Goal: Book appointment/travel/reservation

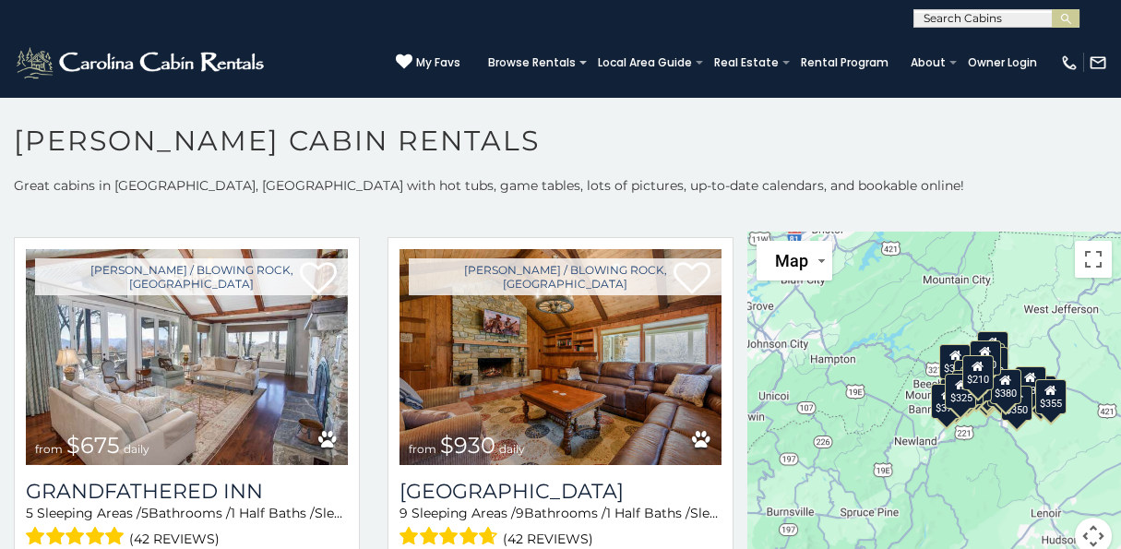
scroll to position [1224, 0]
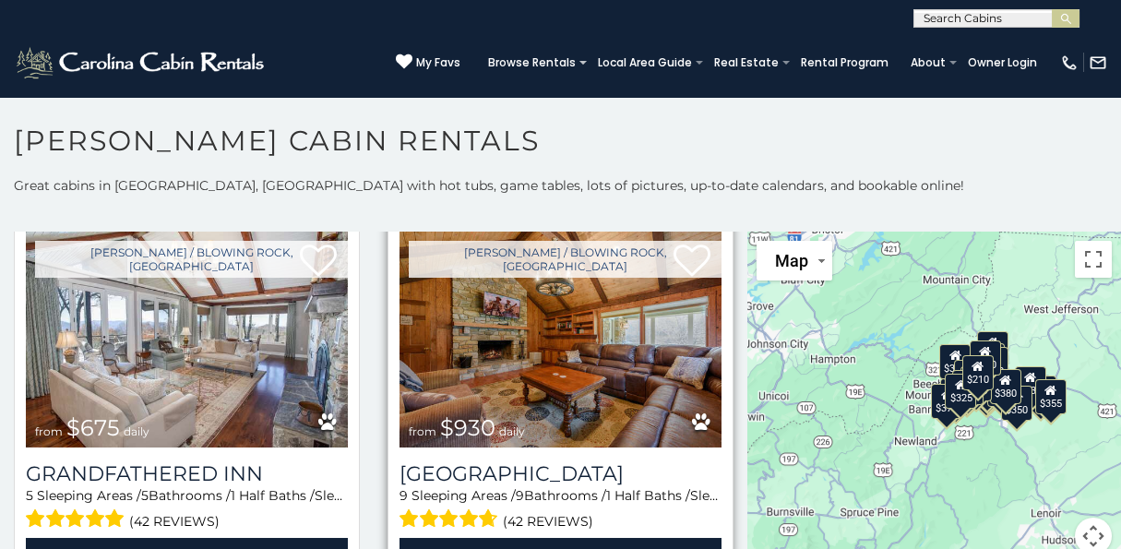
click at [524, 334] on img at bounding box center [560, 339] width 322 height 216
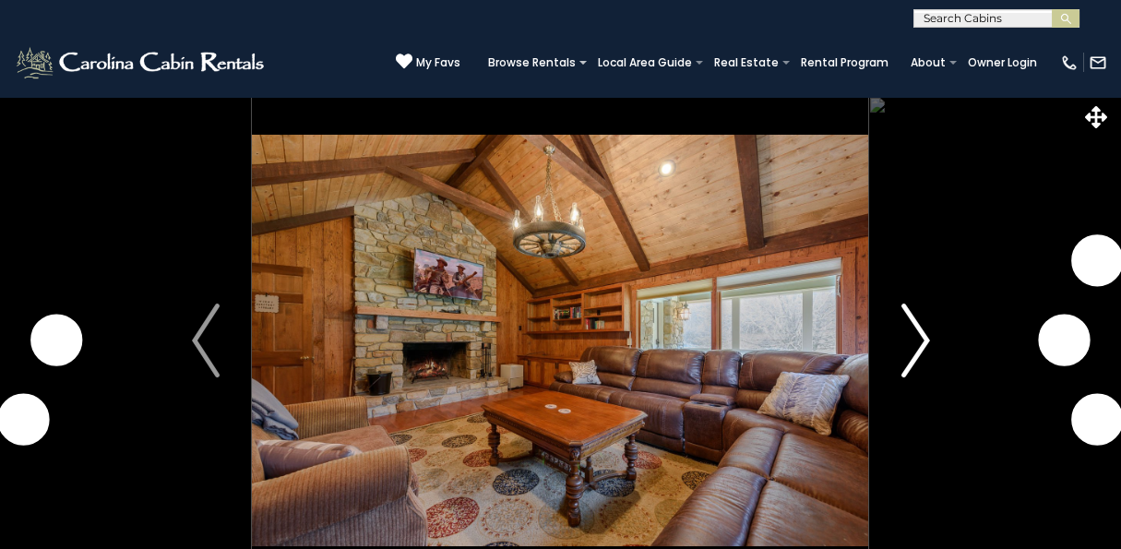
click at [918, 347] on img "Next" at bounding box center [915, 340] width 28 height 74
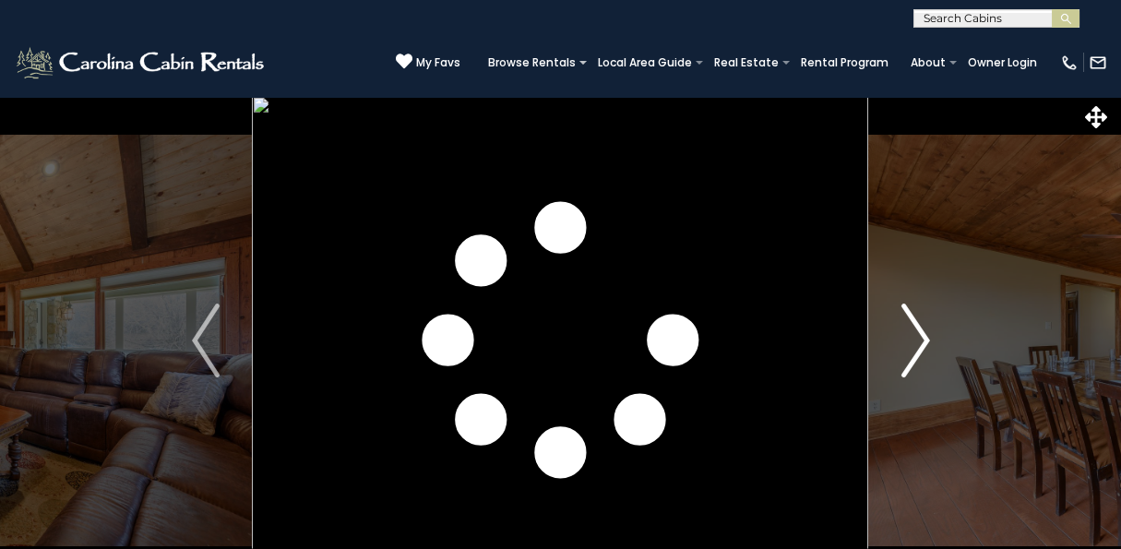
click at [911, 318] on img "Next" at bounding box center [915, 340] width 28 height 74
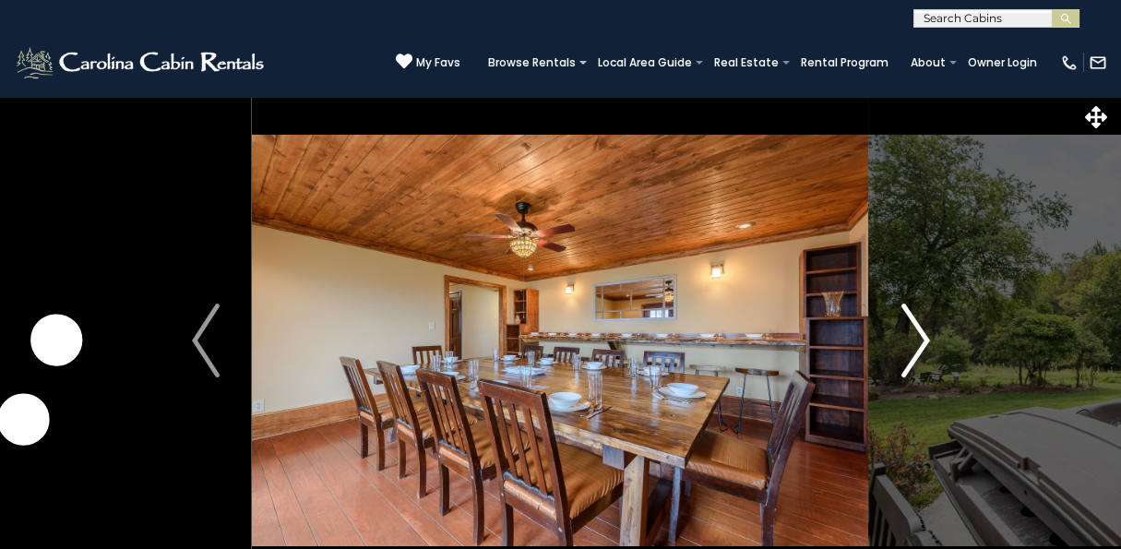
click at [922, 330] on img "Next" at bounding box center [915, 340] width 28 height 74
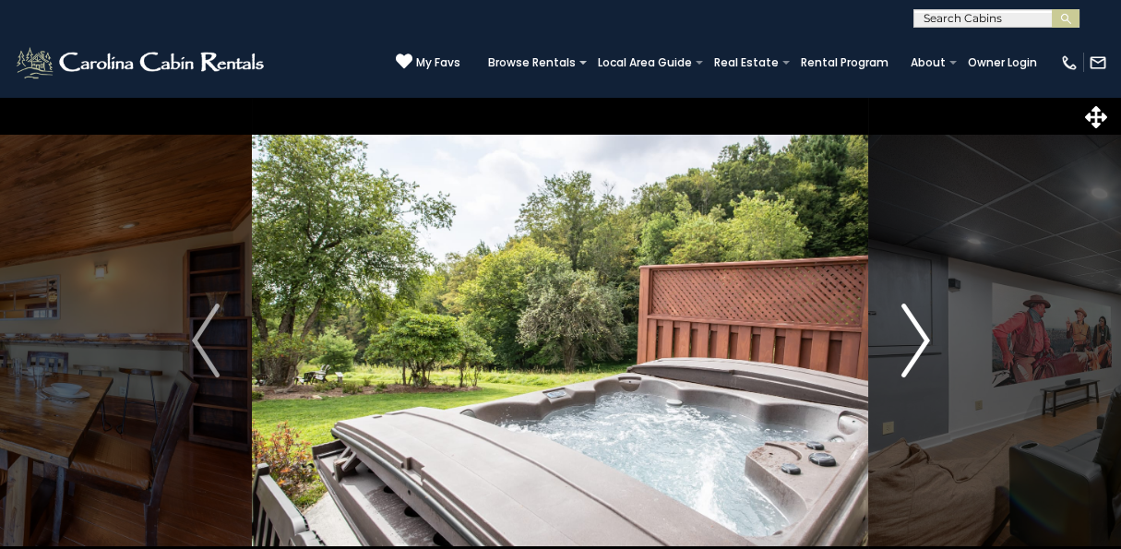
click at [922, 340] on img "Next" at bounding box center [915, 340] width 28 height 74
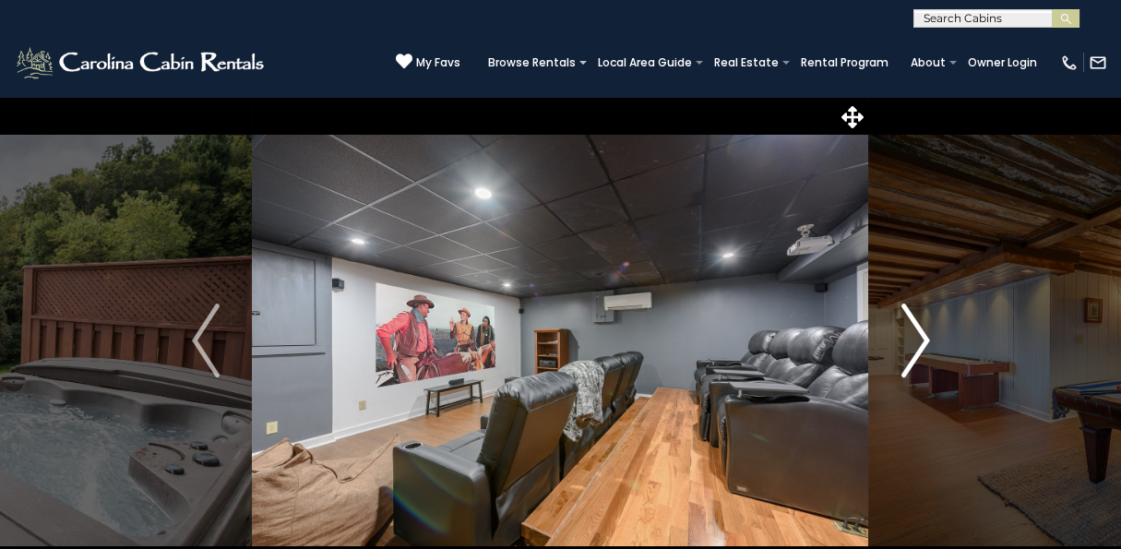
click at [922, 340] on img "Next" at bounding box center [915, 340] width 28 height 74
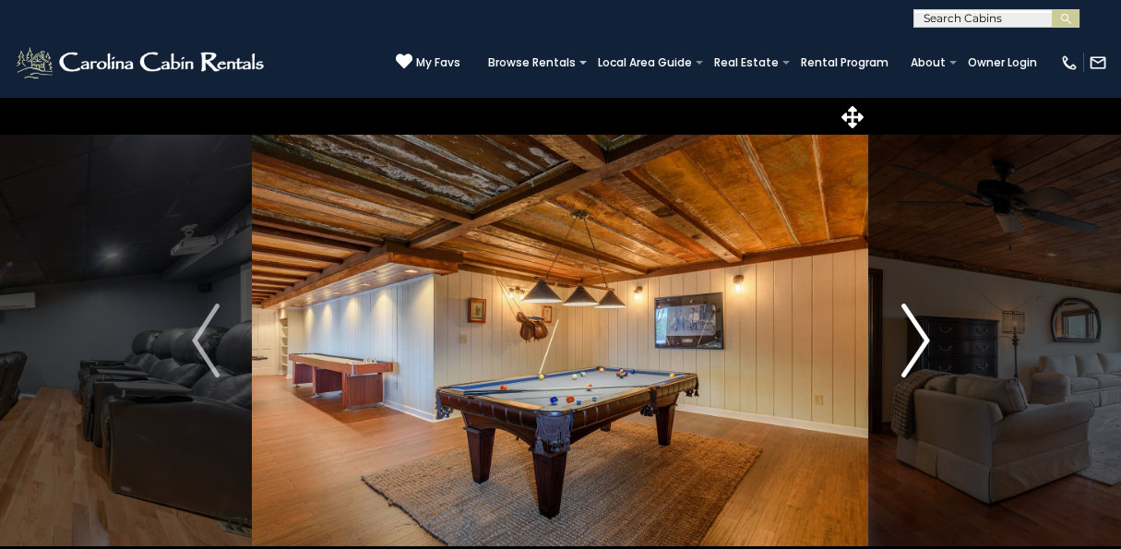
click at [917, 349] on img "Next" at bounding box center [915, 340] width 28 height 74
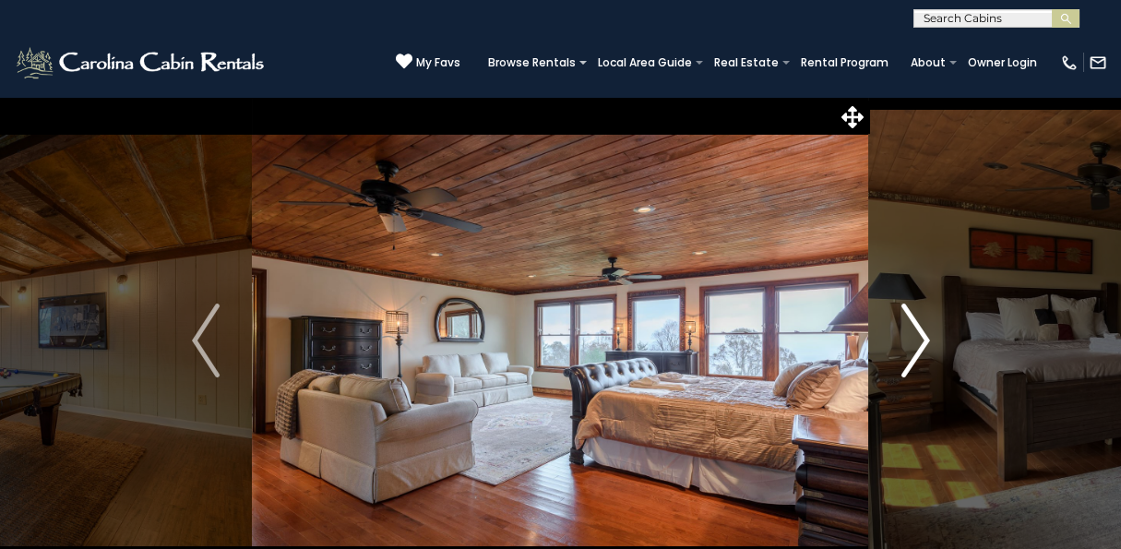
click at [917, 349] on img "Next" at bounding box center [915, 340] width 28 height 74
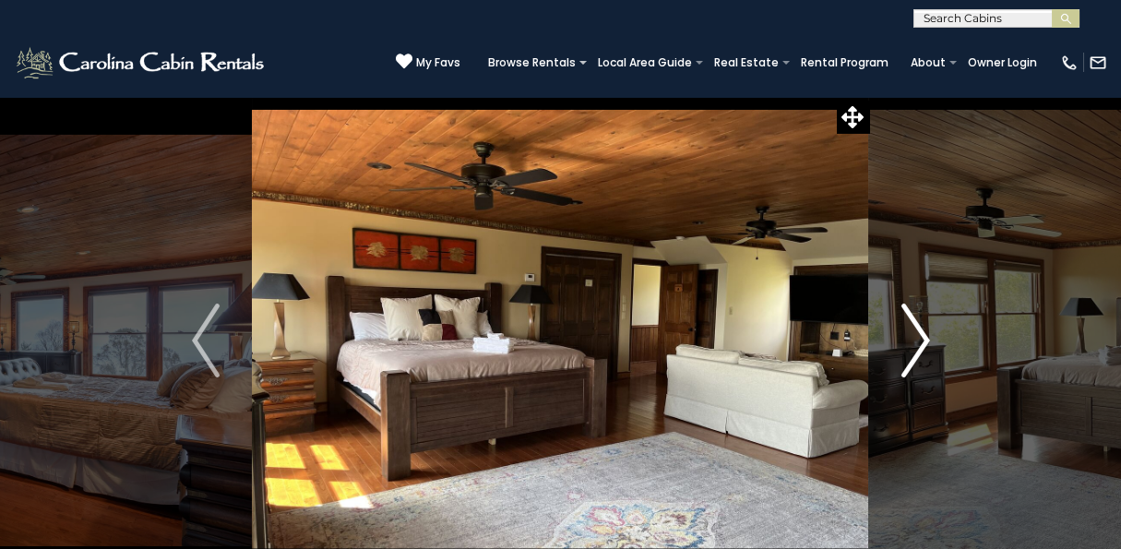
click at [917, 349] on img "Next" at bounding box center [915, 340] width 28 height 74
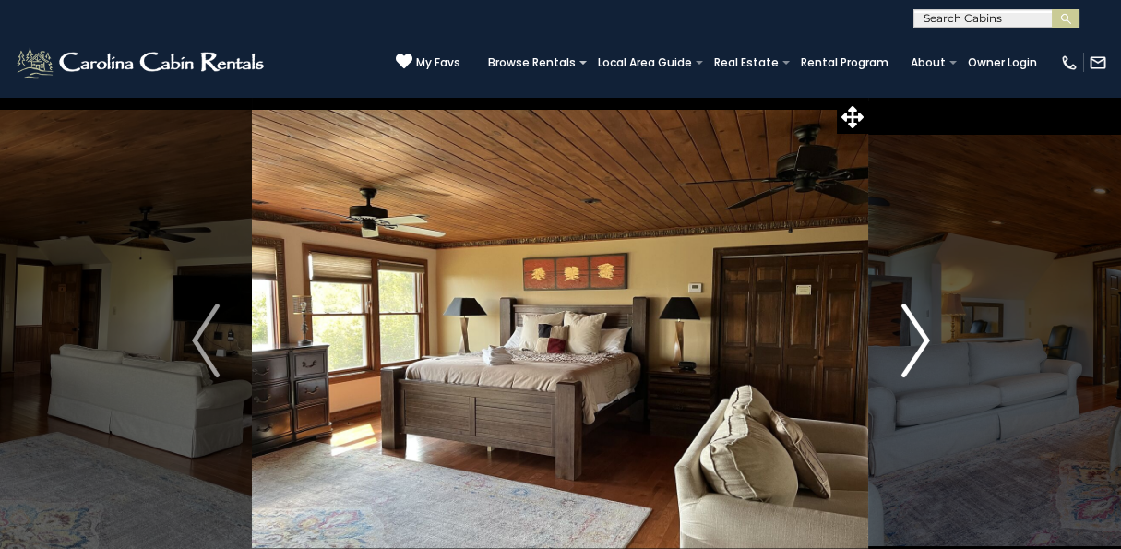
click at [917, 349] on img "Next" at bounding box center [915, 340] width 28 height 74
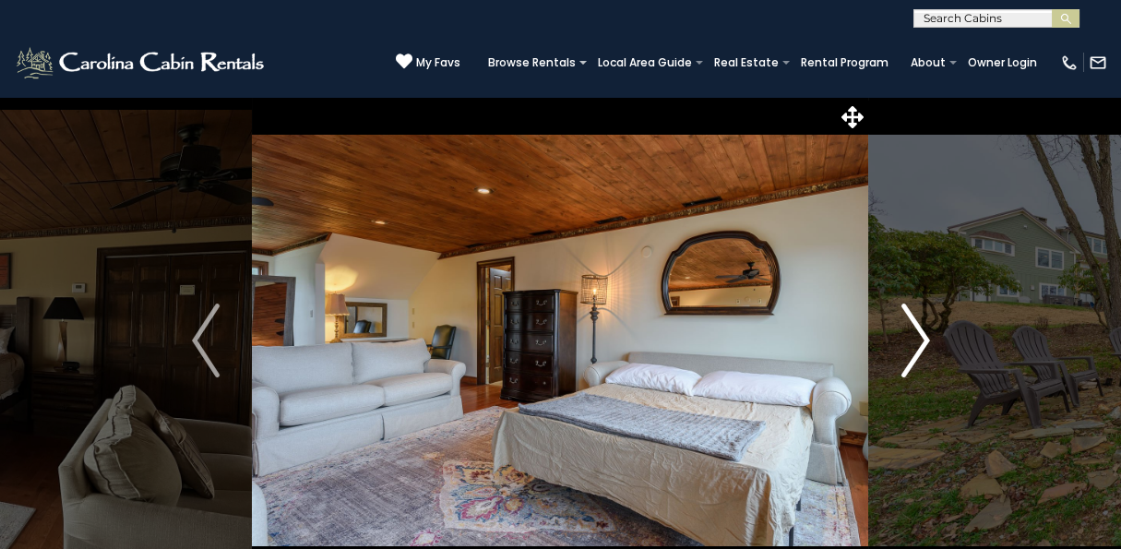
click at [917, 349] on img "Next" at bounding box center [915, 340] width 28 height 74
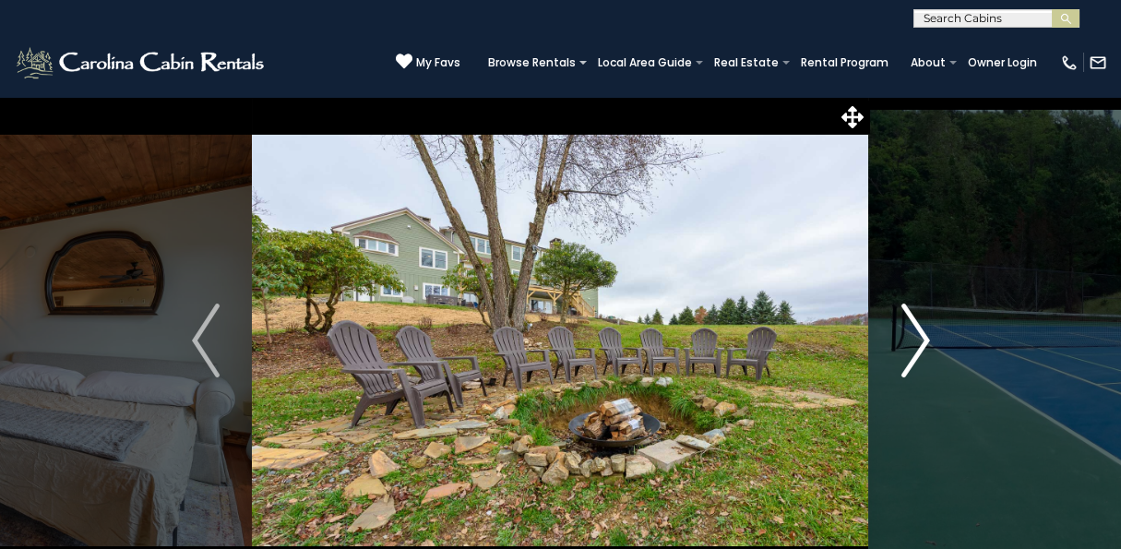
click at [921, 339] on img "Next" at bounding box center [915, 340] width 28 height 74
